Goal: Task Accomplishment & Management: Use online tool/utility

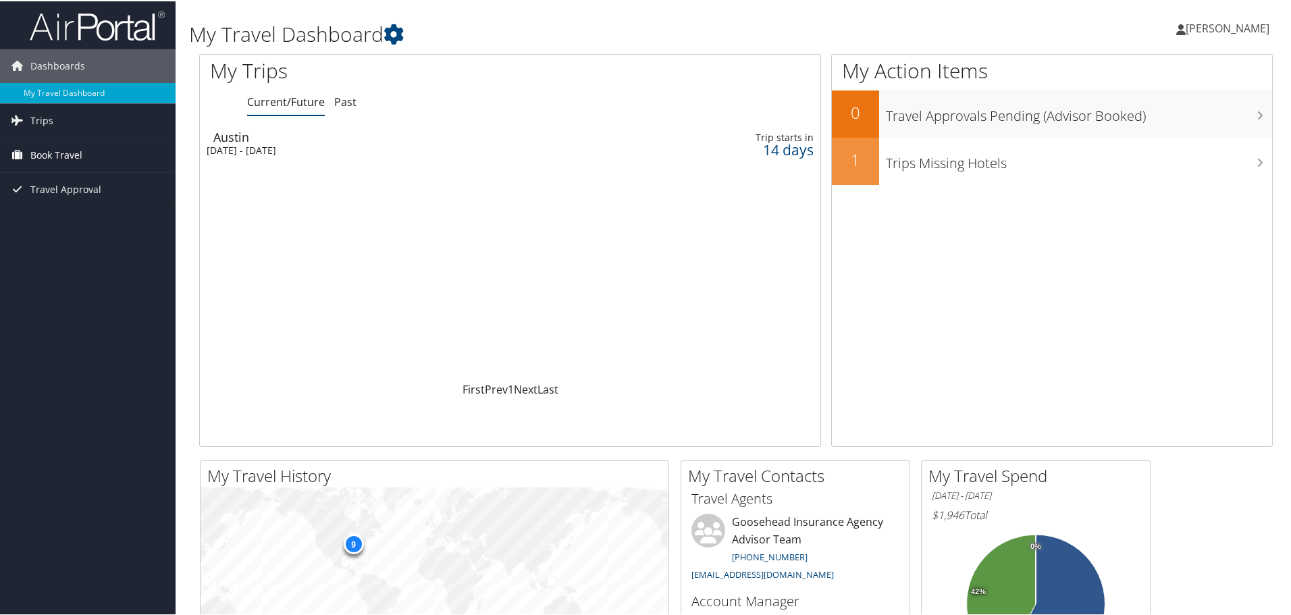
click at [91, 150] on link "Book Travel" at bounding box center [88, 154] width 176 height 34
click at [90, 219] on link "Book/Manage Online Trips" at bounding box center [88, 221] width 176 height 20
